Goal: Contribute content: Add original content to the website for others to see

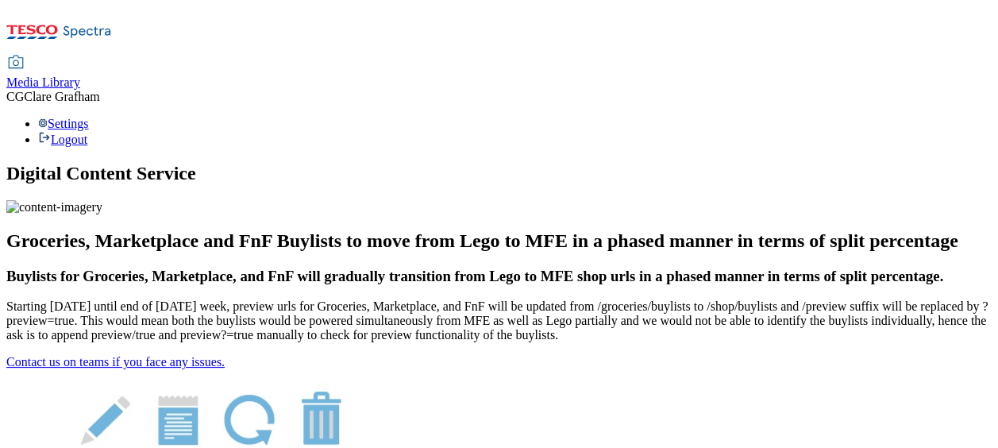
click at [80, 75] on span "Media Library" at bounding box center [43, 81] width 74 height 13
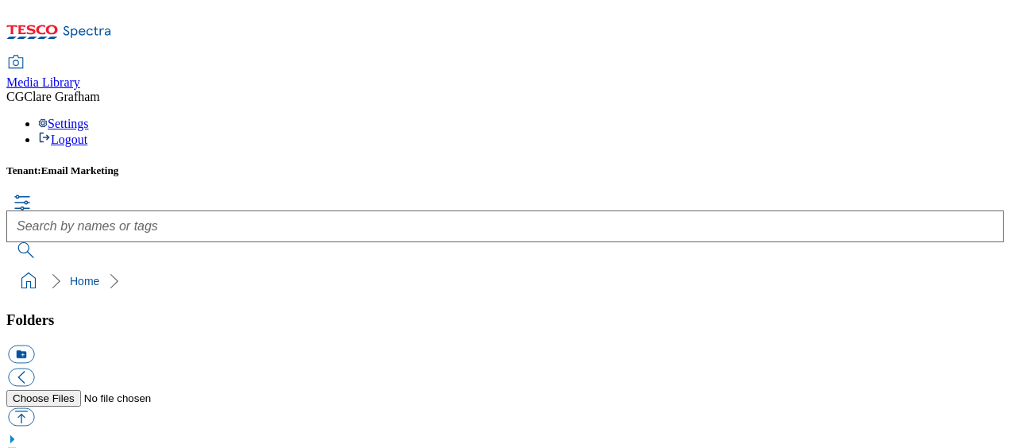
scroll to position [5, 0]
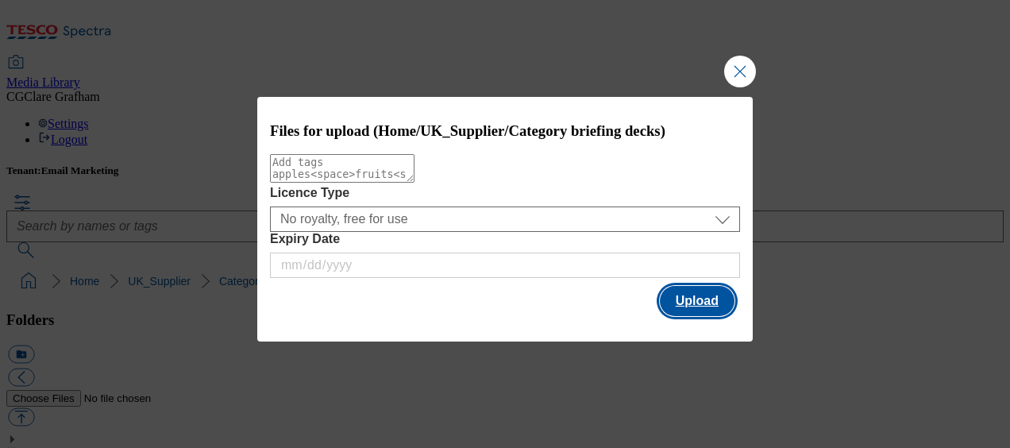
click at [686, 305] on button "Upload" at bounding box center [697, 301] width 75 height 30
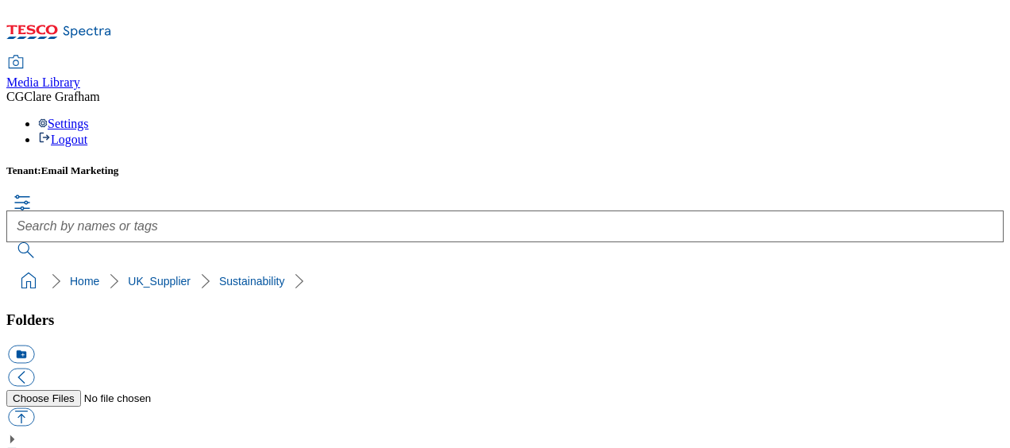
scroll to position [254, 0]
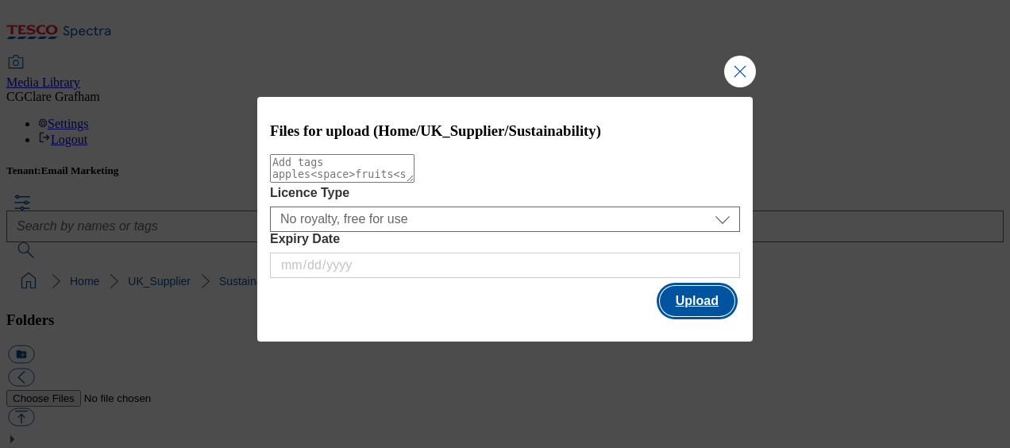
click at [712, 300] on button "Upload" at bounding box center [697, 301] width 75 height 30
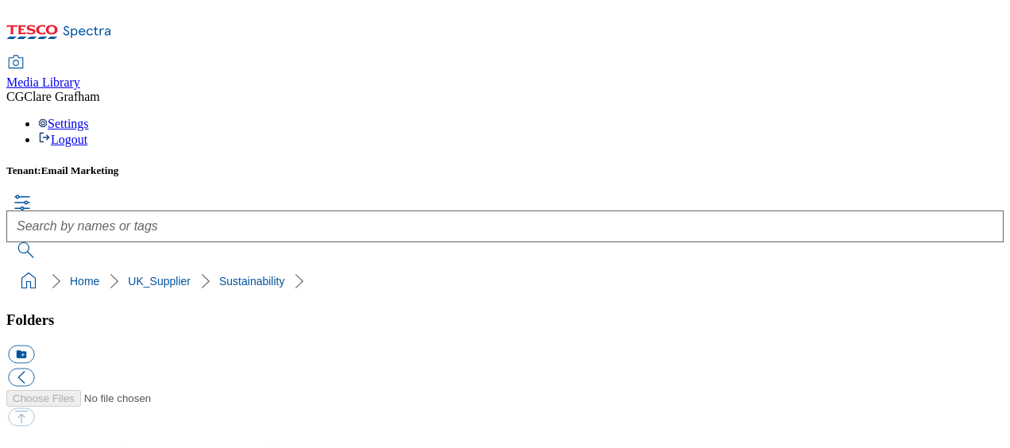
click at [973, 117] on div "Settings Logout" at bounding box center [504, 132] width 997 height 30
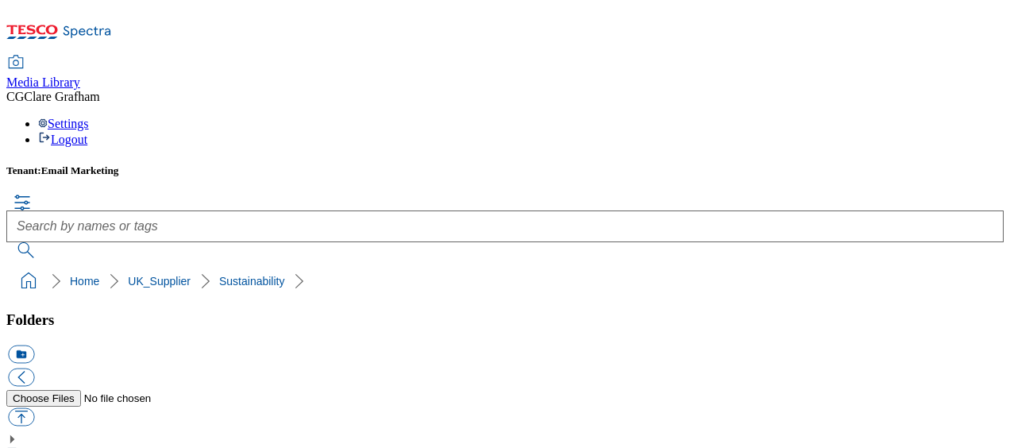
click at [87, 133] on link "Logout" at bounding box center [62, 139] width 49 height 13
